Goal: Communication & Community: Answer question/provide support

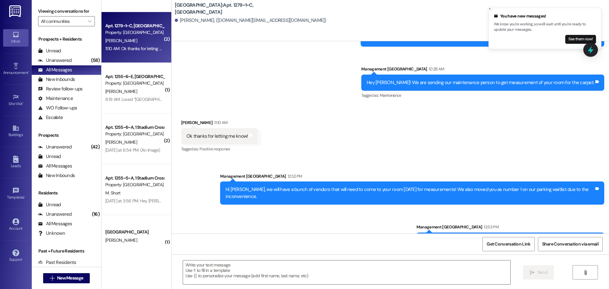
scroll to position [95, 0]
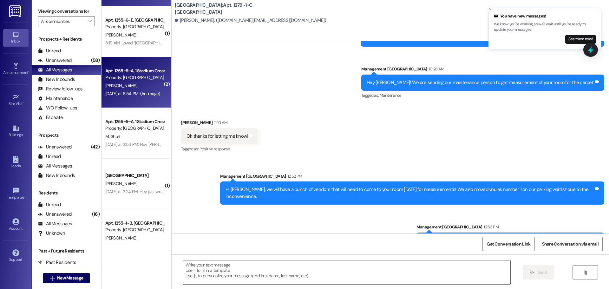
click at [114, 77] on div "Property: [GEOGRAPHIC_DATA]" at bounding box center [134, 77] width 59 height 7
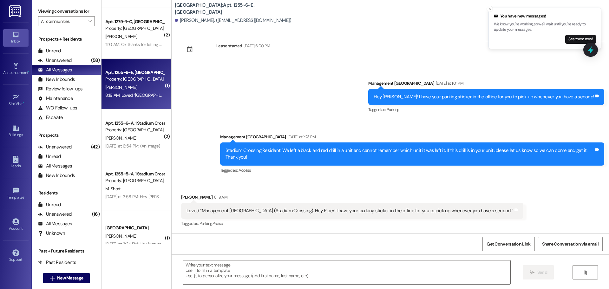
scroll to position [0, 0]
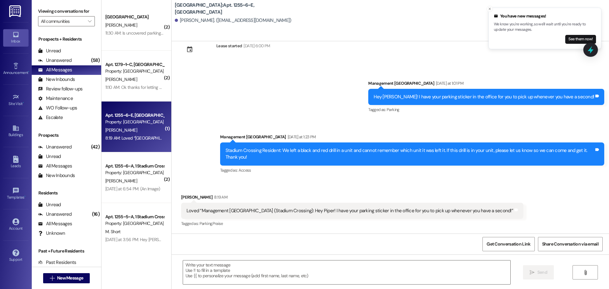
click at [138, 50] on div "Stadium Crossing Prospect [PERSON_NAME] 11:30 AM: Is uncovered parking 55$ tota…" at bounding box center [137, 25] width 70 height 51
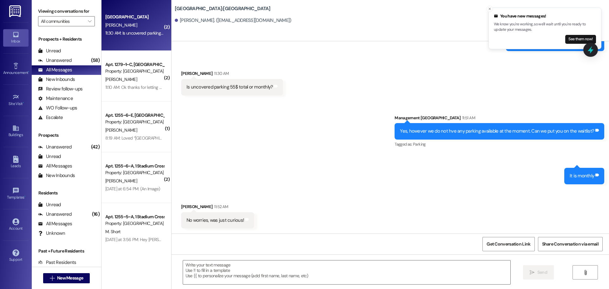
scroll to position [674, 0]
click at [249, 259] on div " Send " at bounding box center [390, 278] width 437 height 48
click at [254, 268] on textarea at bounding box center [346, 272] width 327 height 24
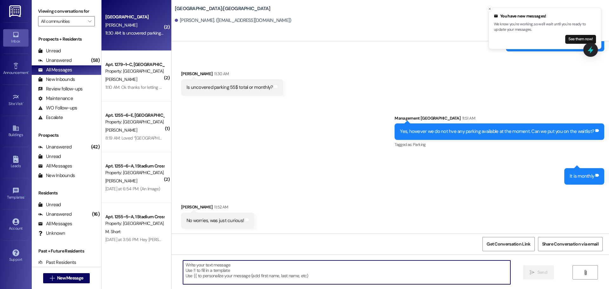
type textarea "A"
click at [342, 269] on textarea at bounding box center [346, 272] width 327 height 24
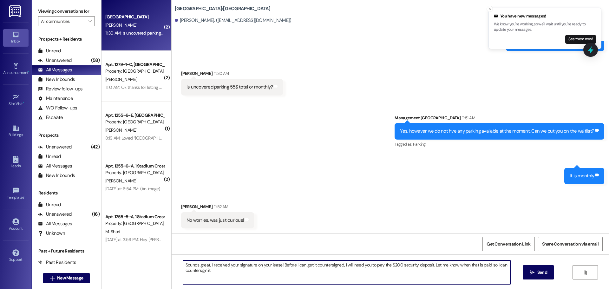
type textarea "Sounds great, I received your signature on your lease! Before I can get it coun…"
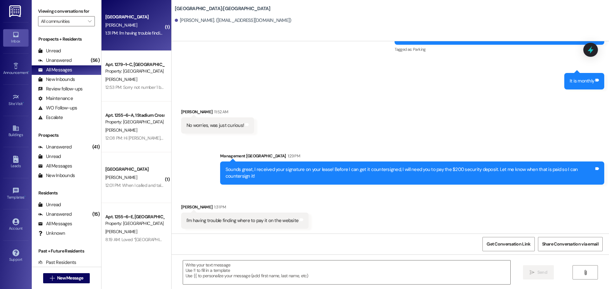
scroll to position [769, 0]
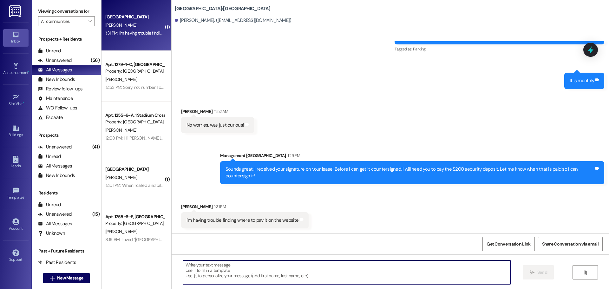
click at [281, 278] on textarea at bounding box center [346, 272] width 327 height 24
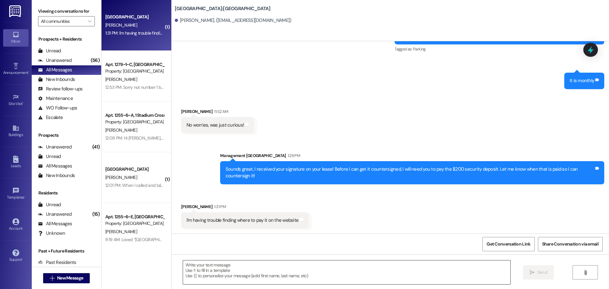
click at [309, 273] on textarea at bounding box center [346, 272] width 327 height 24
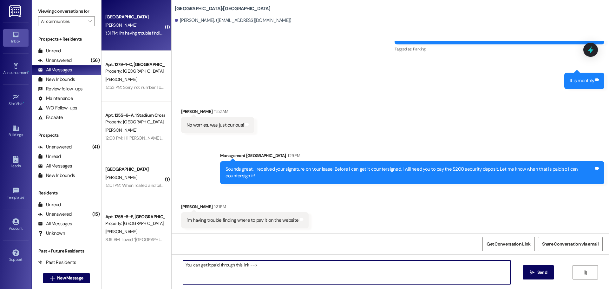
paste textarea "[URL][DOMAIN_NAME]"
type textarea "You can get it paid through this link --> [URL][DOMAIN_NAME]"
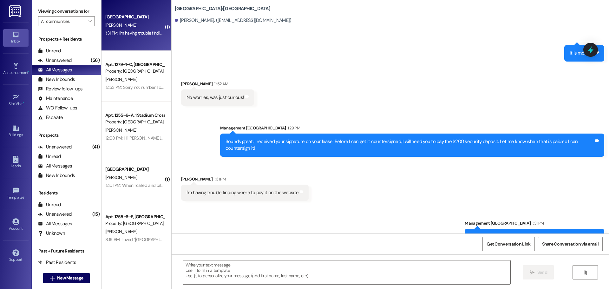
scroll to position [813, 0]
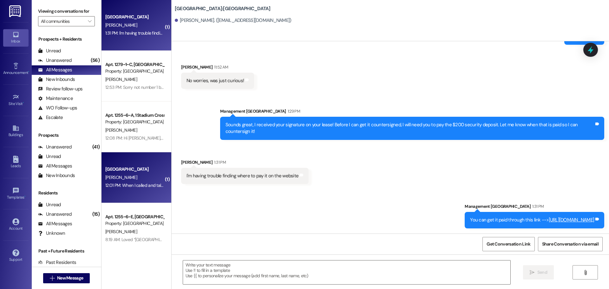
click at [137, 176] on div "[PERSON_NAME]" at bounding box center [135, 178] width 60 height 8
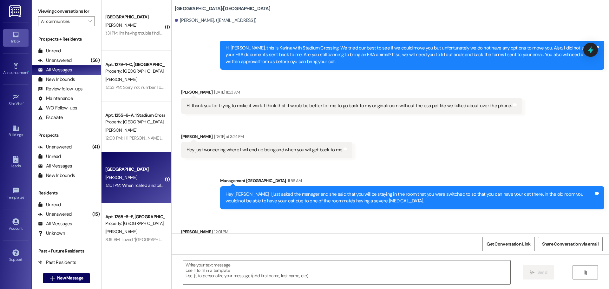
scroll to position [1928, 0]
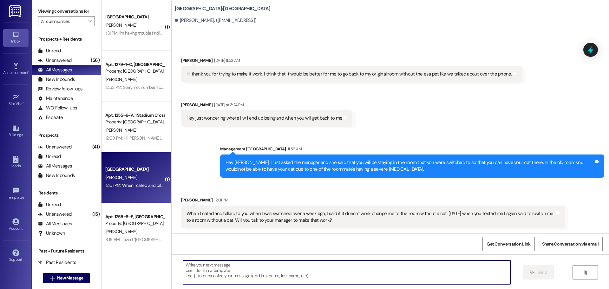
click at [281, 276] on textarea at bounding box center [346, 272] width 327 height 24
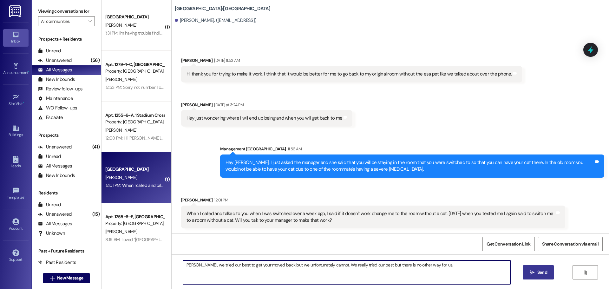
type textarea "[PERSON_NAME], we tried our best to get your moved back but we unfortunately ca…"
click at [529, 267] on button " Send" at bounding box center [538, 272] width 31 height 14
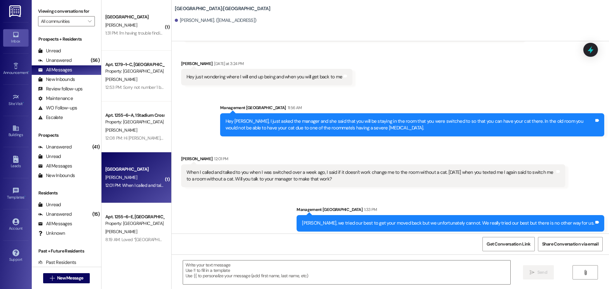
scroll to position [1972, 0]
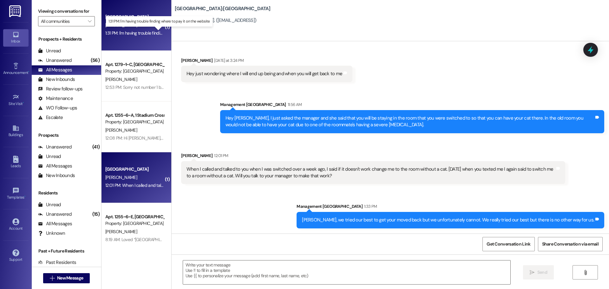
click at [117, 30] on div "1:31 PM: I'm having trouble finding where to pay it on the website 1:31 PM: I'm…" at bounding box center [163, 33] width 116 height 6
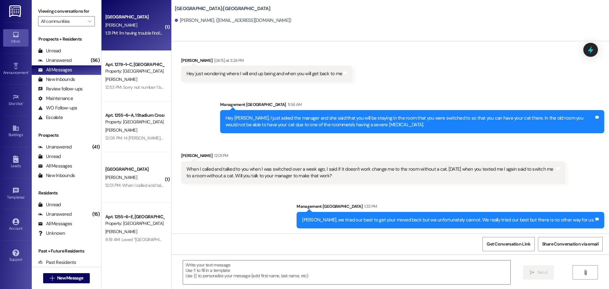
scroll to position [832, 0]
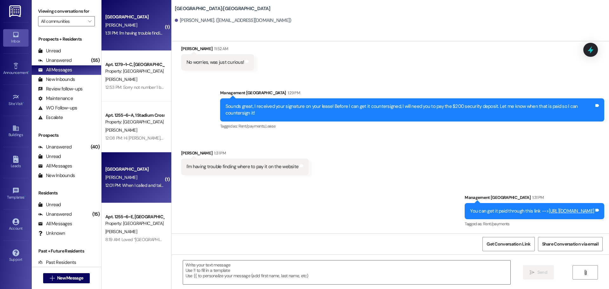
click at [130, 182] on div "12:01 PM: When I called and talked to you when I was switched over a week ago, …" at bounding box center [135, 185] width 60 height 8
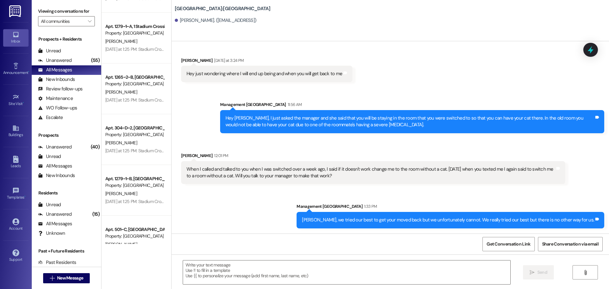
scroll to position [635, 0]
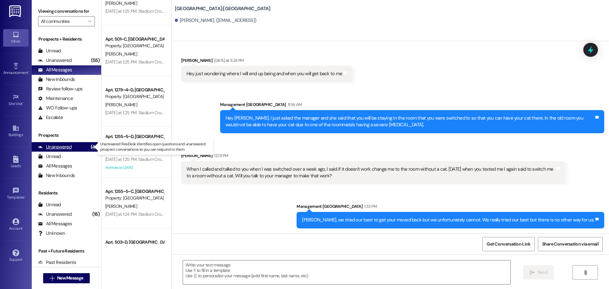
click at [89, 148] on div "(40)" at bounding box center [95, 147] width 12 height 10
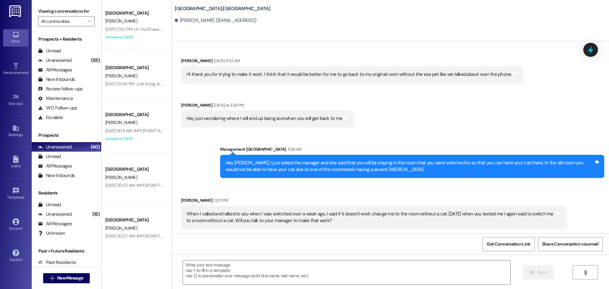
scroll to position [1972, 0]
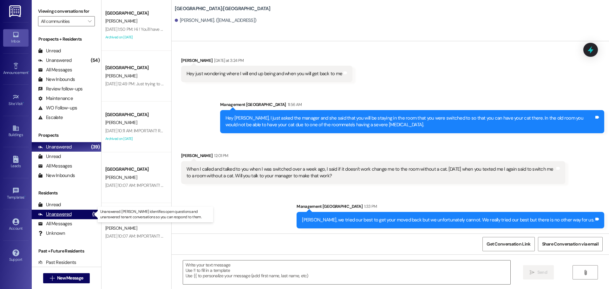
click at [61, 212] on div "Unanswered" at bounding box center [55, 214] width 34 height 7
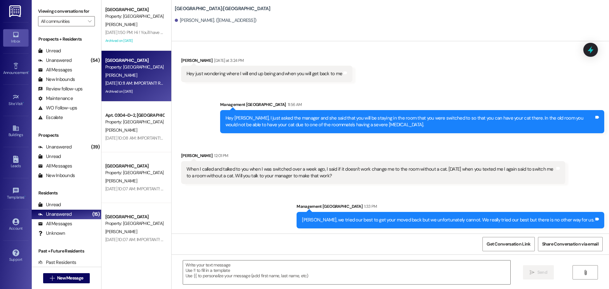
click at [126, 73] on div "[PERSON_NAME]" at bounding box center [135, 75] width 60 height 8
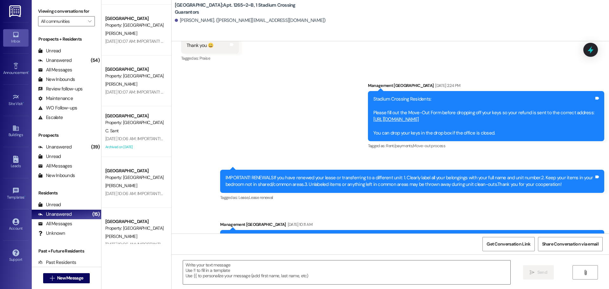
scroll to position [159, 0]
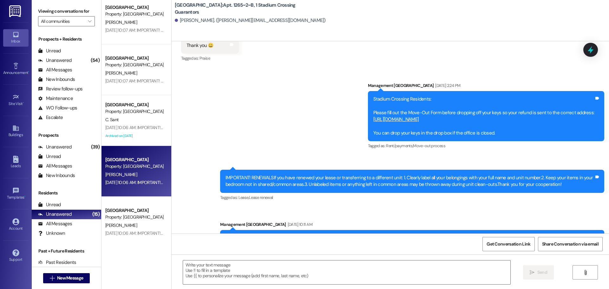
click at [112, 154] on div "Stadium Crossing Prospect Property: [GEOGRAPHIC_DATA] [PERSON_NAME] [DATE] 10:0…" at bounding box center [137, 171] width 70 height 51
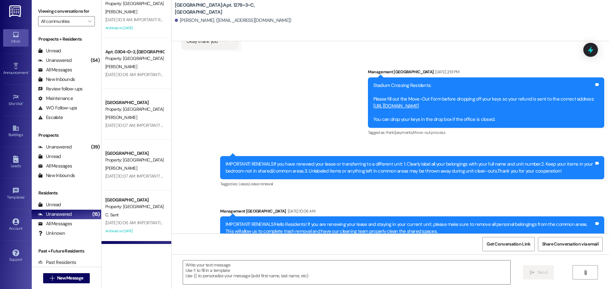
scroll to position [0, 0]
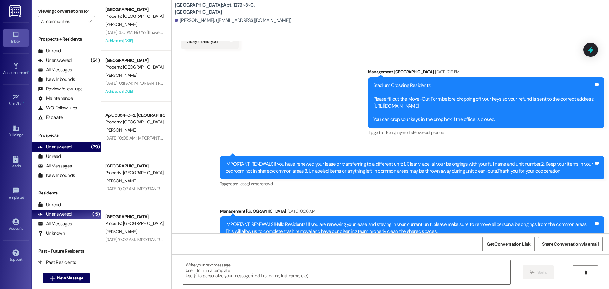
click at [72, 148] on div "Unanswered (39)" at bounding box center [66, 147] width 69 height 10
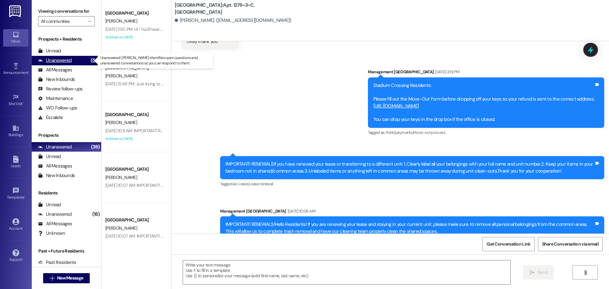
click at [73, 60] on div "Unanswered (54)" at bounding box center [66, 61] width 69 height 10
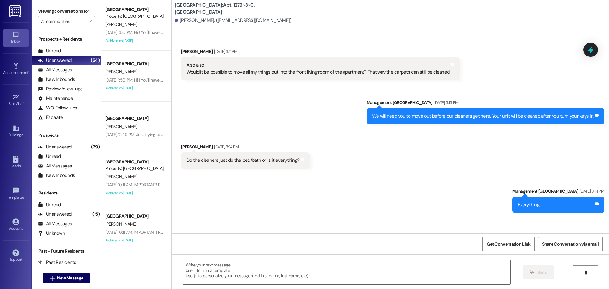
scroll to position [5157, 0]
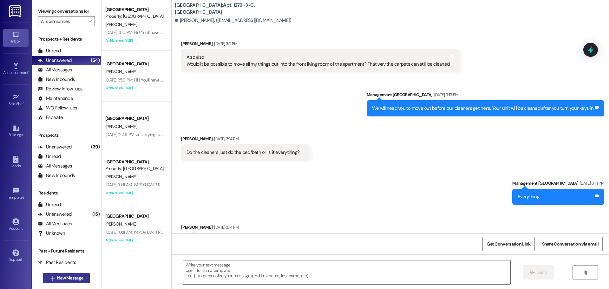
click at [73, 279] on span "New Message" at bounding box center [70, 278] width 26 height 7
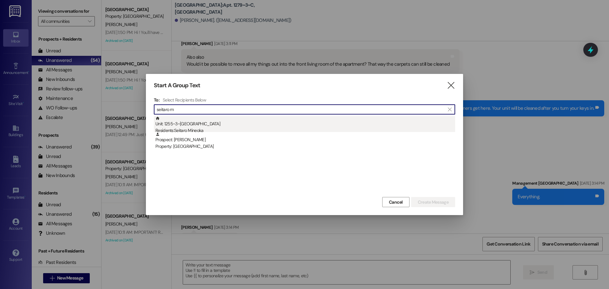
type input "seitaro m"
click at [210, 121] on div "Unit: 1255~3~E - 1 Stadium Crossing Residents: [GEOGRAPHIC_DATA]" at bounding box center [305, 125] width 300 height 18
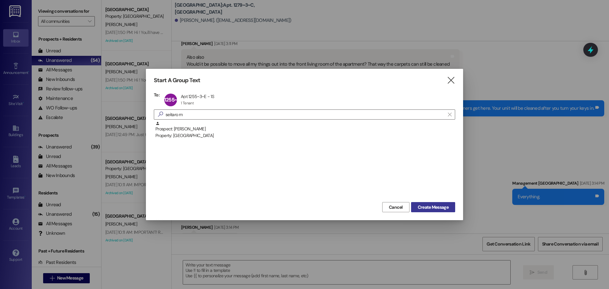
click at [421, 207] on span "Create Message" at bounding box center [433, 207] width 31 height 7
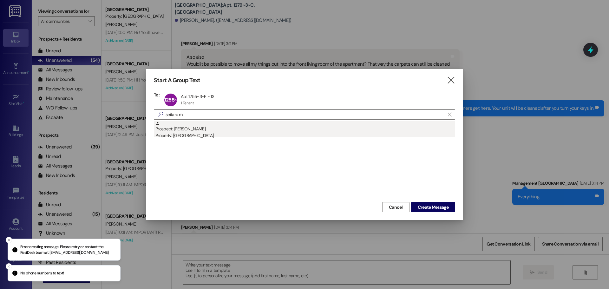
click at [182, 135] on div "Property: [GEOGRAPHIC_DATA]" at bounding box center [305, 135] width 300 height 7
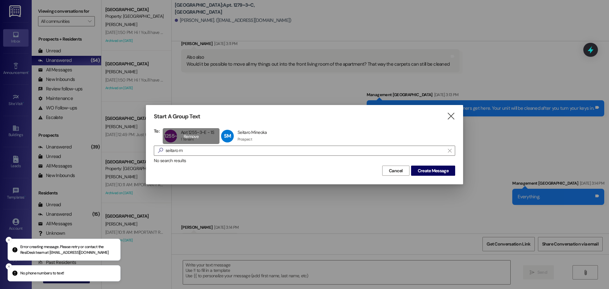
click at [206, 133] on div "1255~3~E Apt 1255~3~E - 1S Apt 1255~3~E - 1S 1 Tenant 1 Tenant click to remove" at bounding box center [191, 136] width 57 height 16
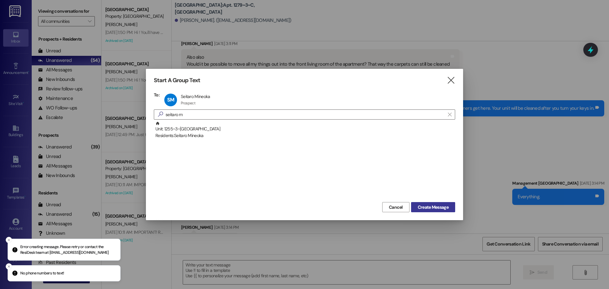
click at [435, 205] on span "Create Message" at bounding box center [433, 207] width 31 height 7
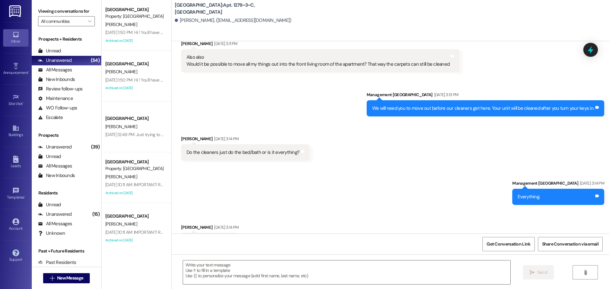
scroll to position [85, 0]
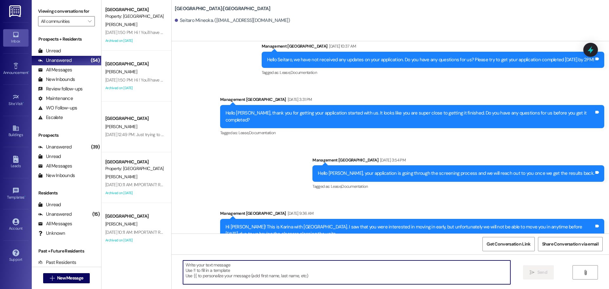
click at [293, 273] on textarea at bounding box center [346, 272] width 327 height 24
type textarea "Hey [PERSON_NAME],"
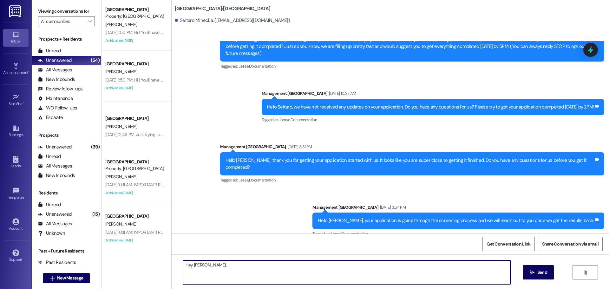
scroll to position [0, 0]
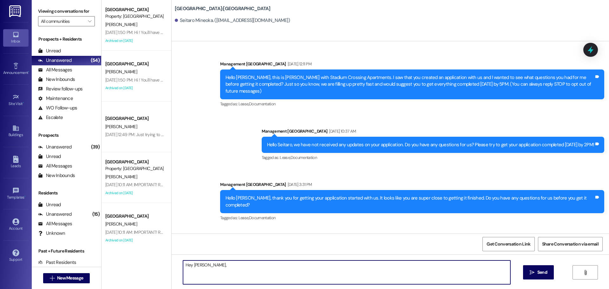
click at [270, 266] on textarea "Hey [PERSON_NAME]," at bounding box center [346, 272] width 327 height 24
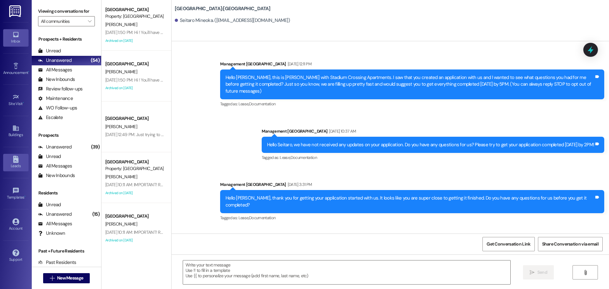
click at [18, 164] on div "Leads" at bounding box center [16, 166] width 32 height 6
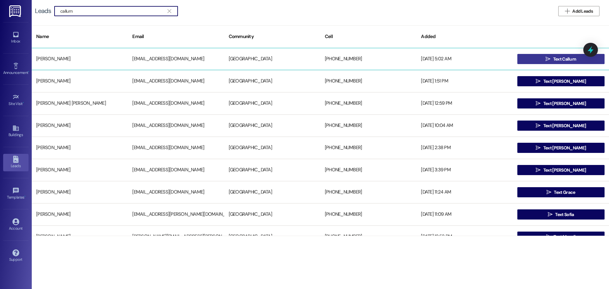
type input "callum"
click at [522, 55] on button " Text Callum" at bounding box center [560, 59] width 87 height 10
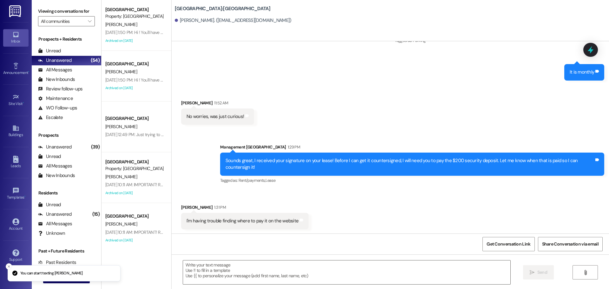
scroll to position [778, 0]
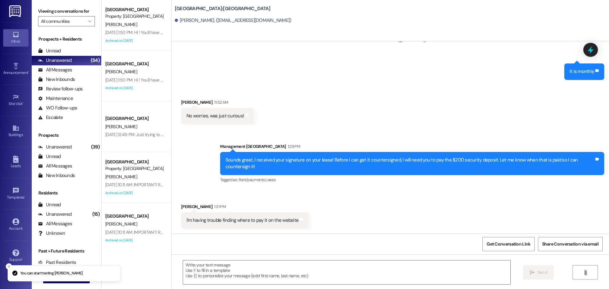
click at [267, 160] on div "Sounds great, I received your signature on your lease! Before I can get it coun…" at bounding box center [410, 164] width 369 height 14
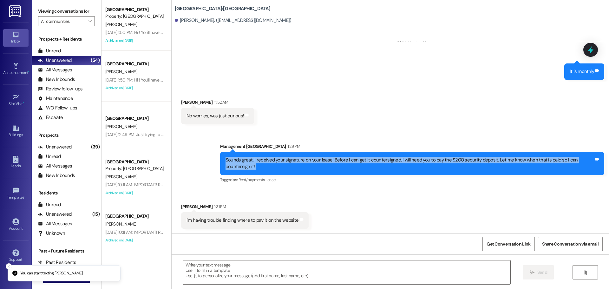
click at [267, 160] on div "Sounds great, I received your signature on your lease! Before I can get it coun…" at bounding box center [410, 164] width 369 height 14
copy div "Sounds great, I received your signature on your lease! Before I can get it coun…"
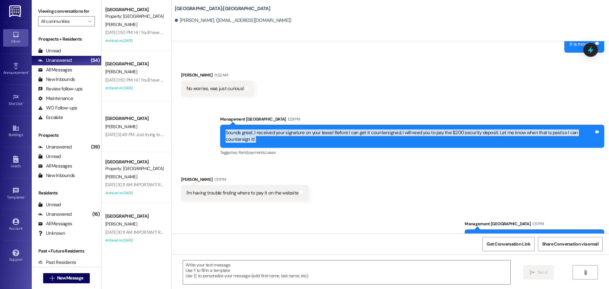
scroll to position [832, 0]
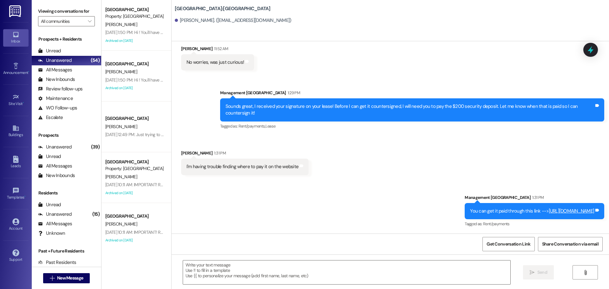
click at [237, 164] on div "I'm having trouble finding where to pay it on the website" at bounding box center [243, 166] width 112 height 7
copy div "I'm having trouble finding where to pay it on the website Tags and notes Sent v…"
click at [470, 214] on div "You can get it paid through this link --> [URL][DOMAIN_NAME]" at bounding box center [532, 211] width 124 height 7
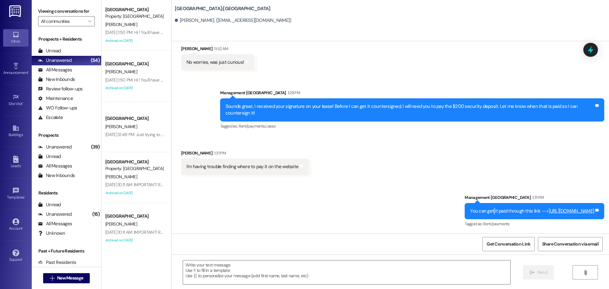
click at [470, 214] on div "You can get it paid through this link --> [URL][DOMAIN_NAME]" at bounding box center [532, 211] width 124 height 7
copy div "You can get it paid through this link --> [URL][DOMAIN_NAME] Tags and notes"
